Goal: Check status

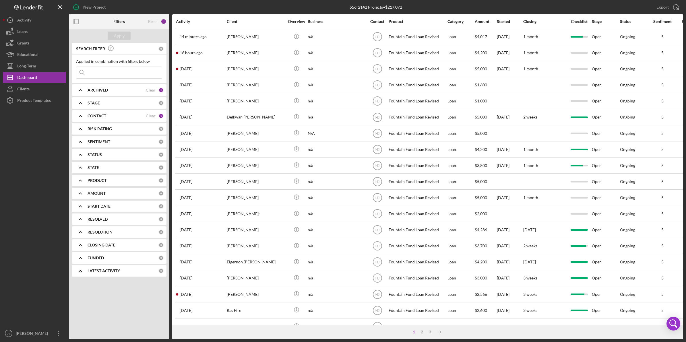
click at [103, 115] on b "CONTACT" at bounding box center [97, 116] width 19 height 5
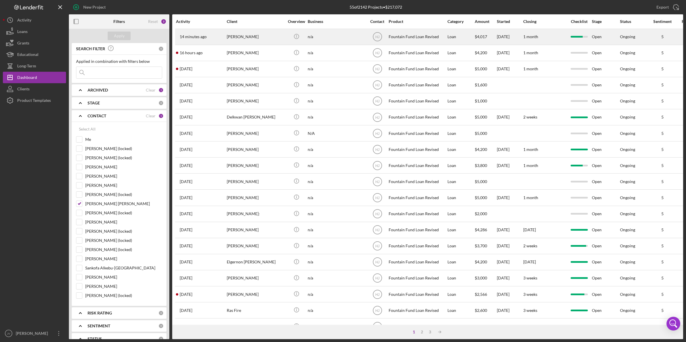
click at [214, 38] on div "14 minutes ago [PERSON_NAME]" at bounding box center [201, 36] width 50 height 15
